Goal: Information Seeking & Learning: Get advice/opinions

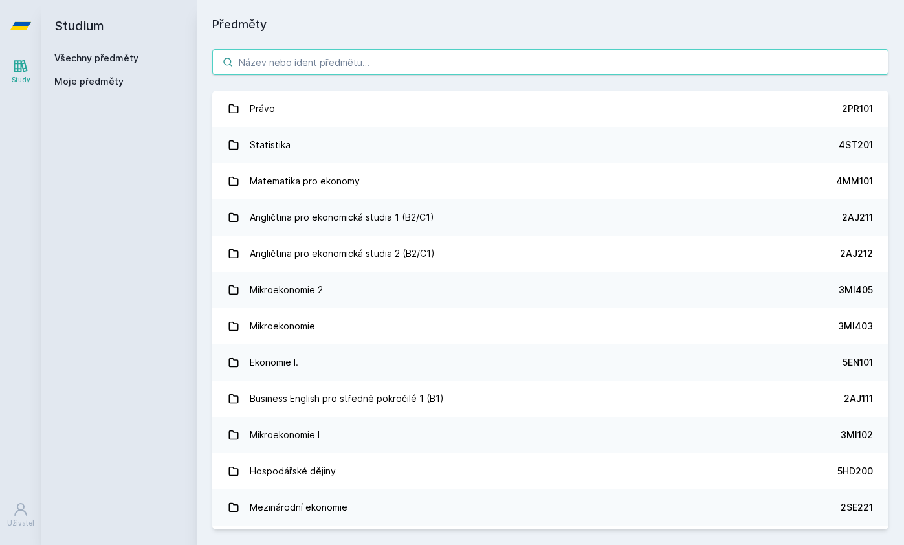
click at [460, 51] on input "search" at bounding box center [550, 62] width 677 height 26
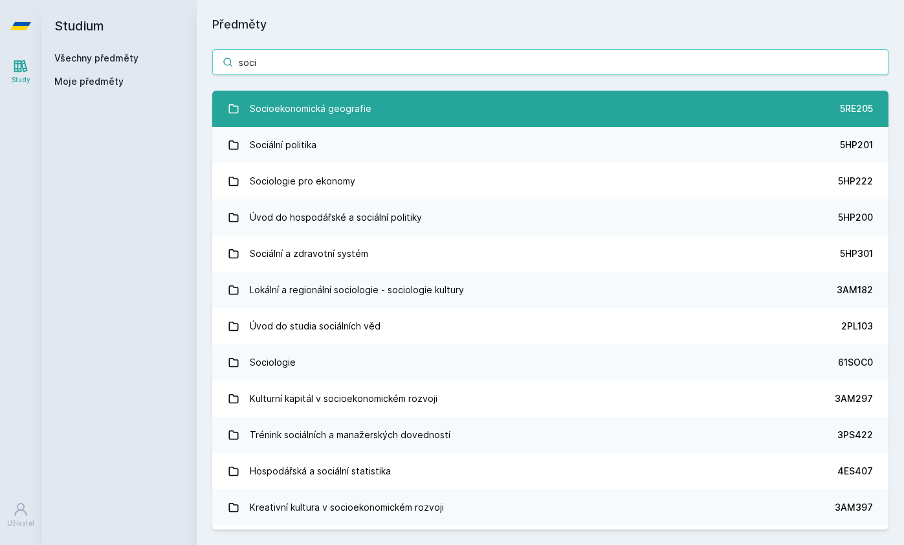
type input "soci"
click at [341, 101] on div "Socioekonomická geografie" at bounding box center [311, 109] width 122 height 26
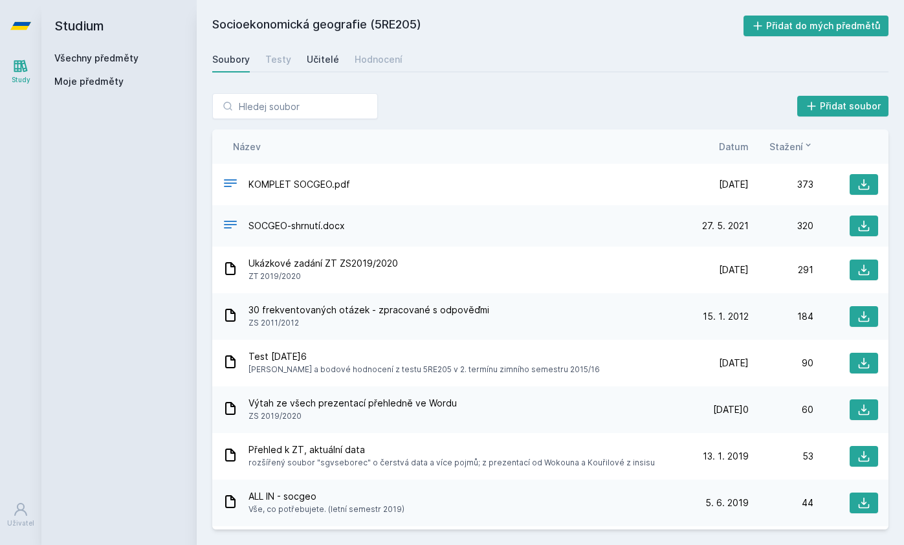
click at [323, 61] on div "Učitelé" at bounding box center [323, 59] width 32 height 13
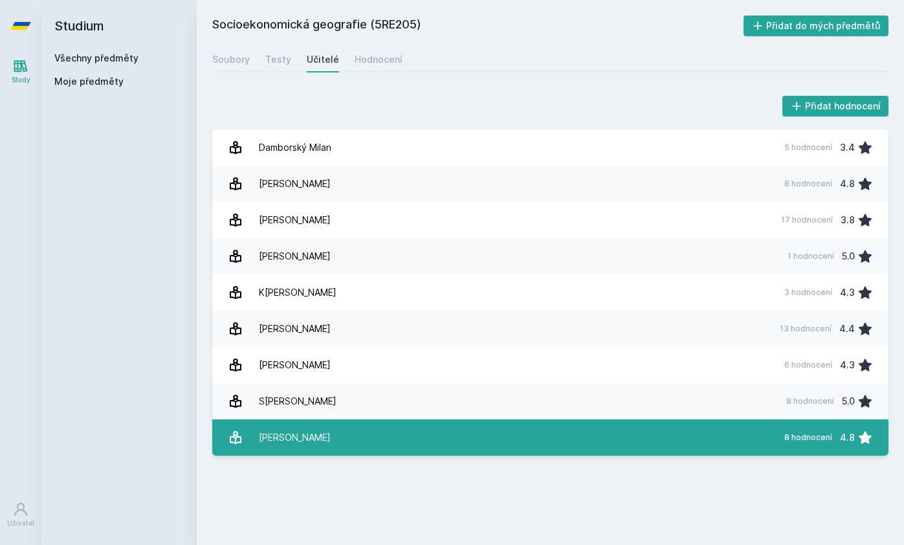
click at [324, 435] on link "W[PERSON_NAME] 8 hodnocení 4.8" at bounding box center [550, 438] width 677 height 36
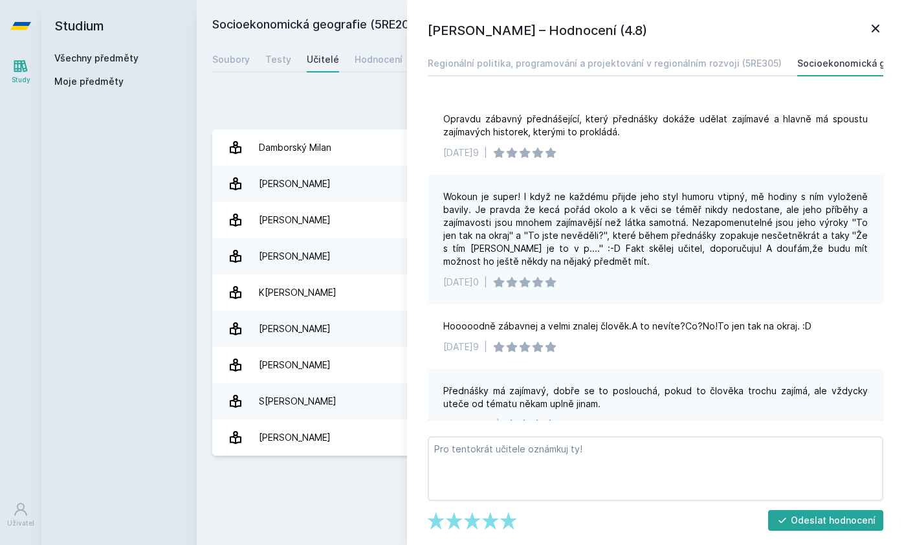
click at [855, 29] on h1 "[PERSON_NAME] – Hodnocení (4.8)" at bounding box center [648, 30] width 440 height 19
click at [873, 27] on icon at bounding box center [876, 29] width 16 height 16
drag, startPoint x: 875, startPoint y: 42, endPoint x: 874, endPoint y: 34, distance: 7.9
click at [875, 42] on div "[PERSON_NAME]– Hodnocení (4.8) Regionální politika, programování a projektování…" at bounding box center [655, 272] width 497 height 545
